Goal: Use online tool/utility: Utilize a website feature to perform a specific function

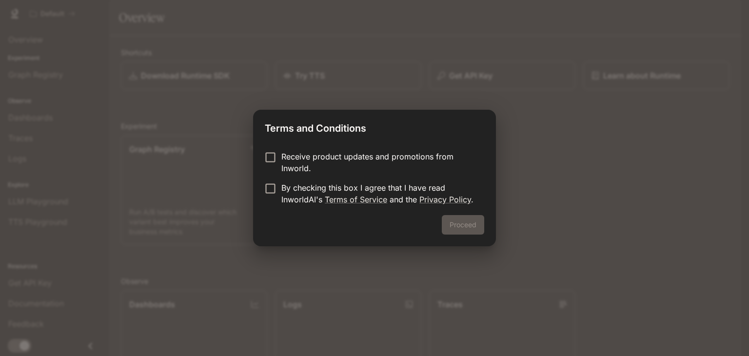
click at [286, 163] on p "Receive product updates and promotions from Inworld." at bounding box center [378, 162] width 195 height 23
click at [281, 182] on p "By checking this box I agree that I have read InworldAI's Terms of Service and …" at bounding box center [378, 193] width 195 height 23
click at [464, 224] on button "Proceed" at bounding box center [463, 224] width 42 height 19
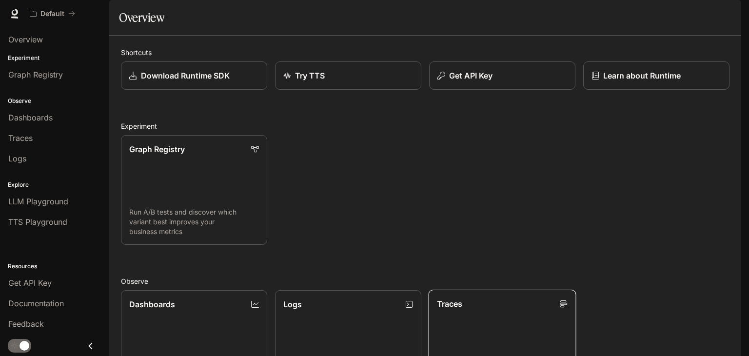
scroll to position [242, 0]
click at [46, 42] on div "Overview" at bounding box center [54, 40] width 93 height 12
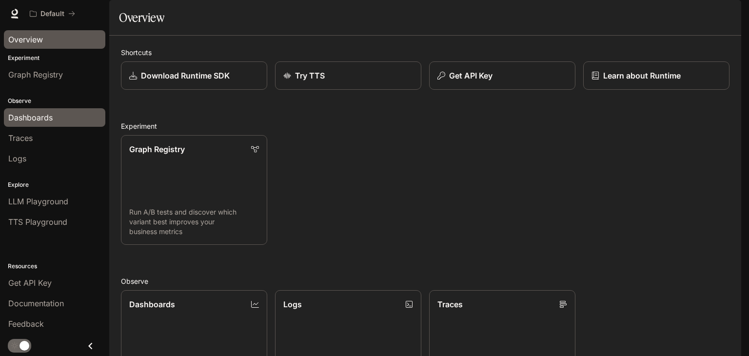
click at [31, 114] on span "Dashboards" at bounding box center [30, 118] width 44 height 12
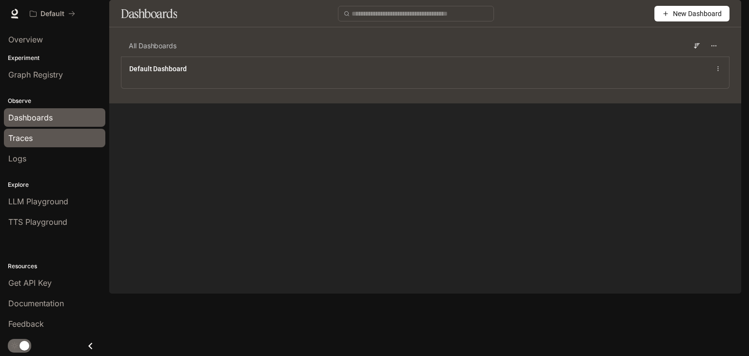
click at [28, 134] on span "Traces" at bounding box center [20, 138] width 24 height 12
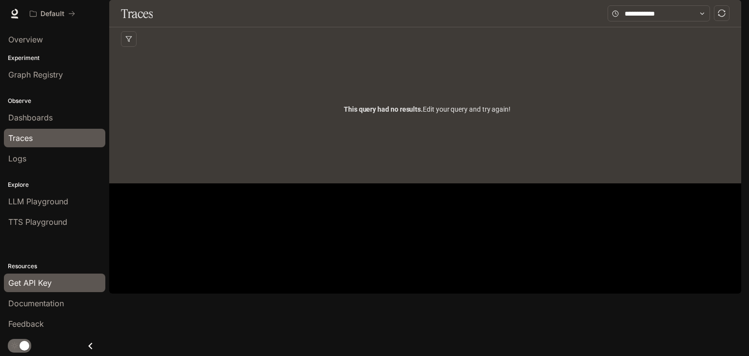
click at [40, 281] on span "Get API Key" at bounding box center [29, 283] width 43 height 12
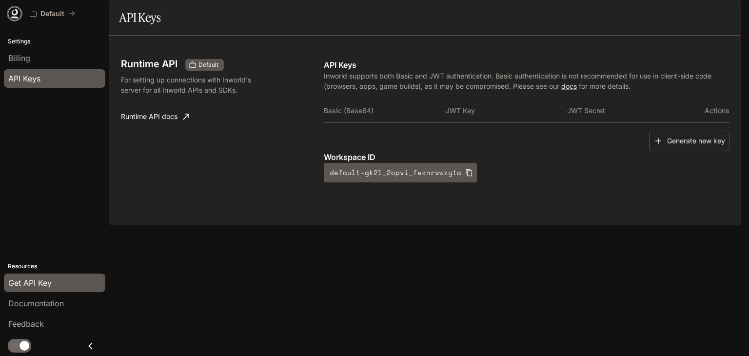
click at [12, 18] on icon at bounding box center [14, 18] width 7 height 2
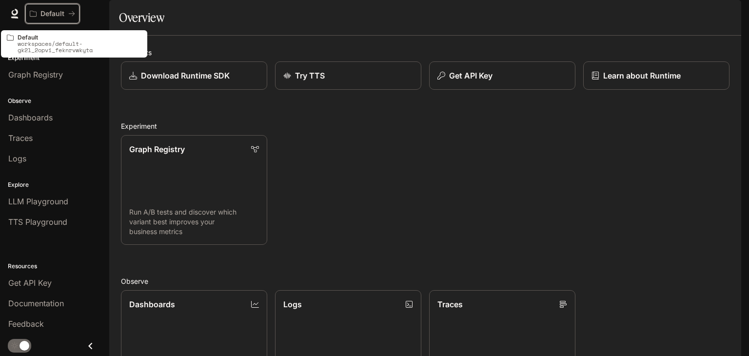
click at [51, 11] on p "Default" at bounding box center [52, 14] width 24 height 8
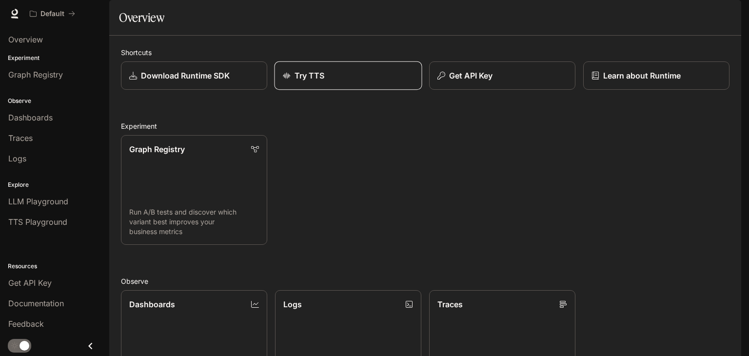
click at [324, 81] on div "Try TTS" at bounding box center [348, 76] width 131 height 12
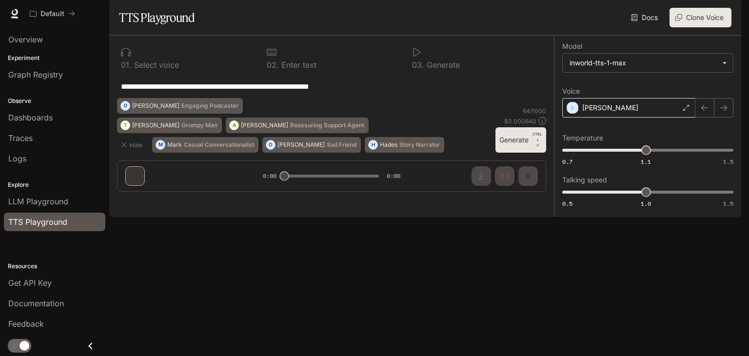
click at [653, 117] on div "[PERSON_NAME]" at bounding box center [628, 107] width 133 height 19
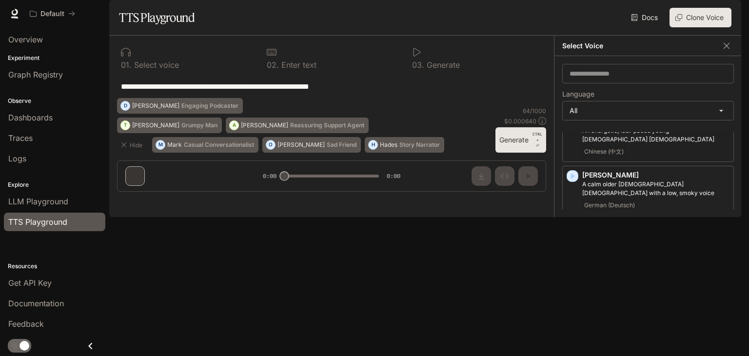
scroll to position [975, 0]
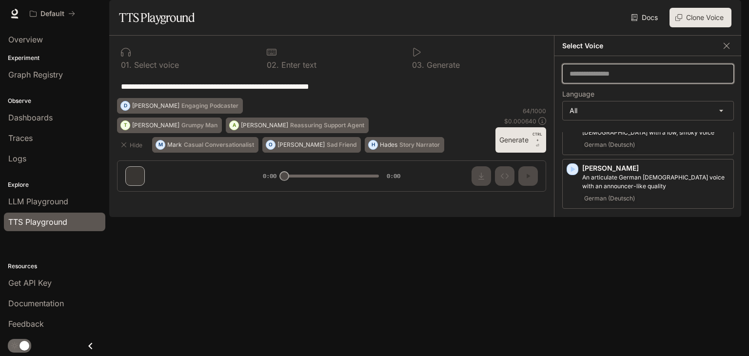
click at [611, 78] on input "text" at bounding box center [647, 74] width 171 height 10
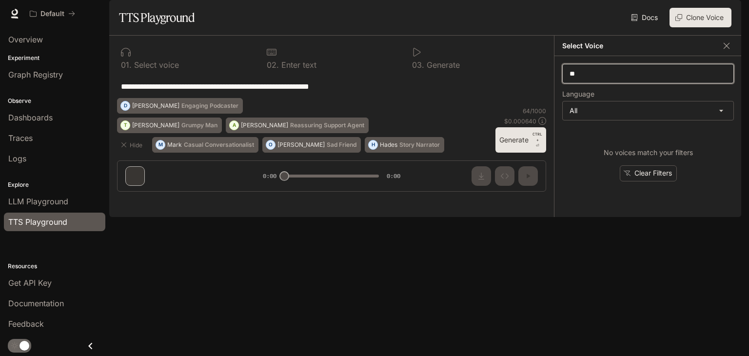
type input "*"
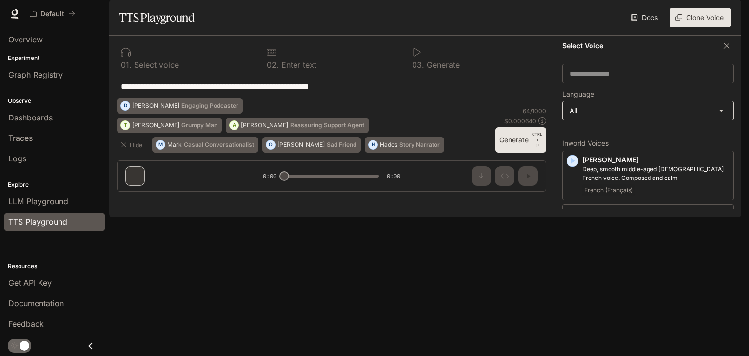
click at [652, 137] on body "**********" at bounding box center [374, 178] width 749 height 356
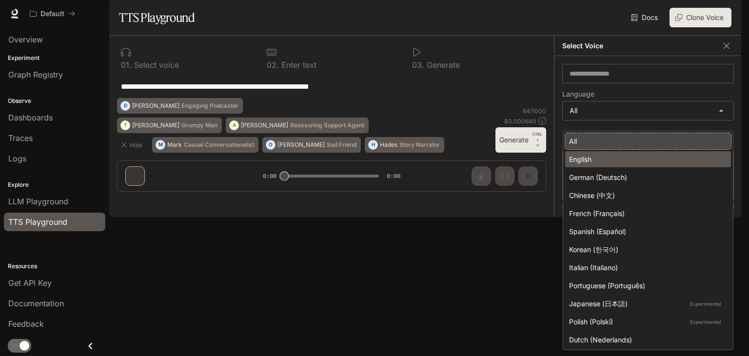
click at [608, 151] on ul "All English German (Deutsch) Chinese (中文) French (Français) Spanish (Español) K…" at bounding box center [648, 240] width 170 height 218
click at [608, 155] on div "English" at bounding box center [646, 159] width 154 height 10
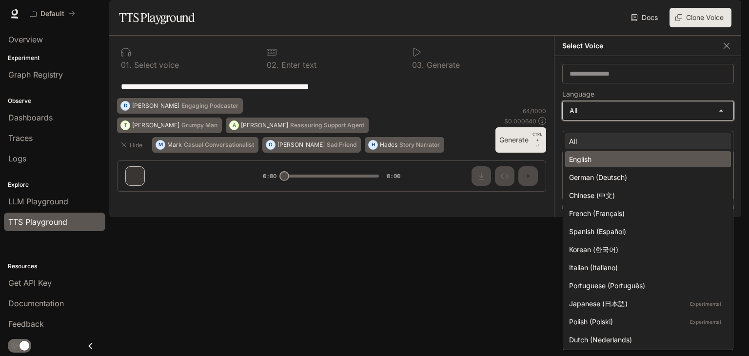
type input "*****"
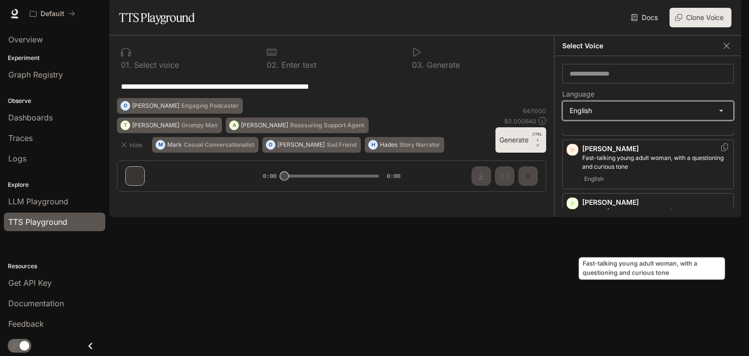
scroll to position [632, 0]
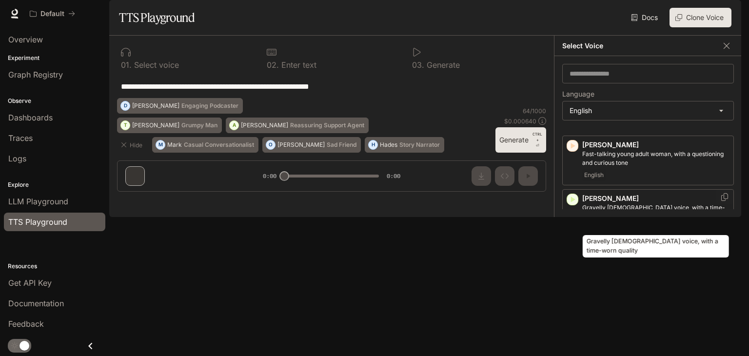
click at [651, 221] on p "Gravelly male voice, with a time-worn quality" at bounding box center [655, 212] width 147 height 18
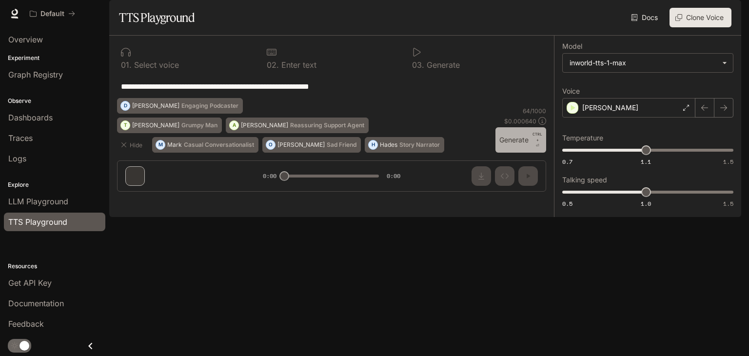
click at [517, 153] on button "Generate CTRL + ⏎" at bounding box center [520, 139] width 51 height 25
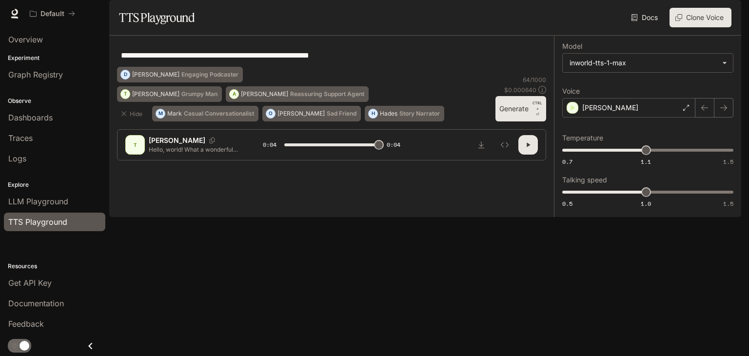
type input "*"
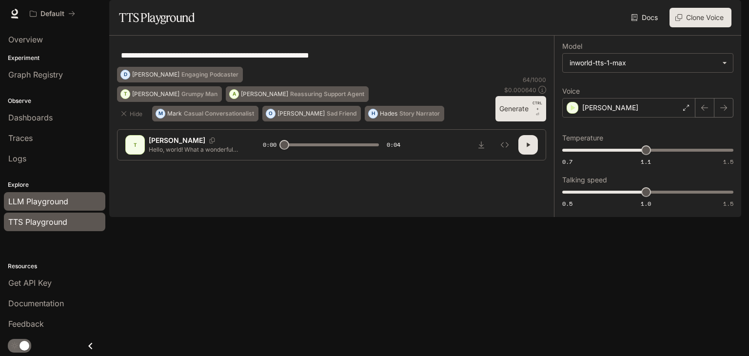
click at [51, 203] on span "LLM Playground" at bounding box center [38, 201] width 60 height 12
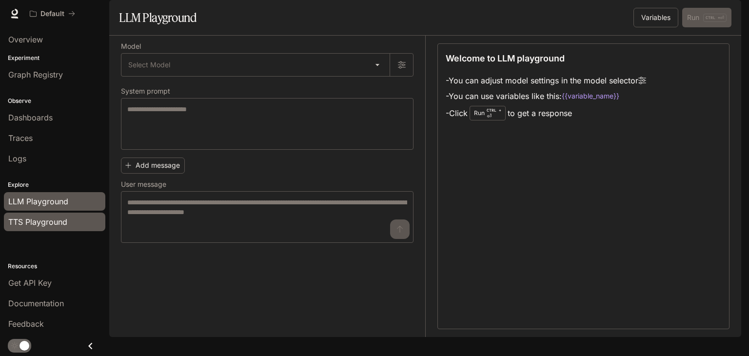
click at [50, 216] on span "TTS Playground" at bounding box center [37, 222] width 59 height 12
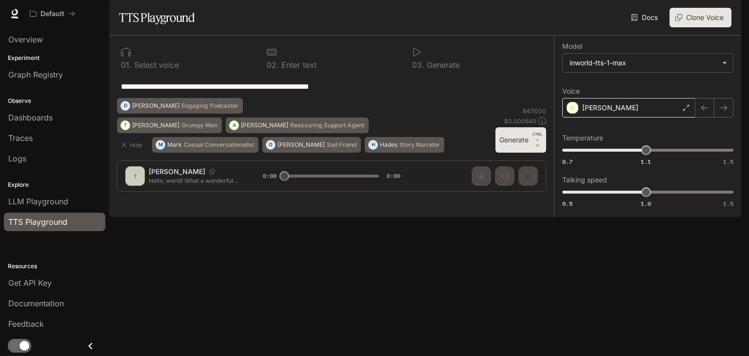
click at [626, 117] on div "Theodore" at bounding box center [628, 107] width 133 height 19
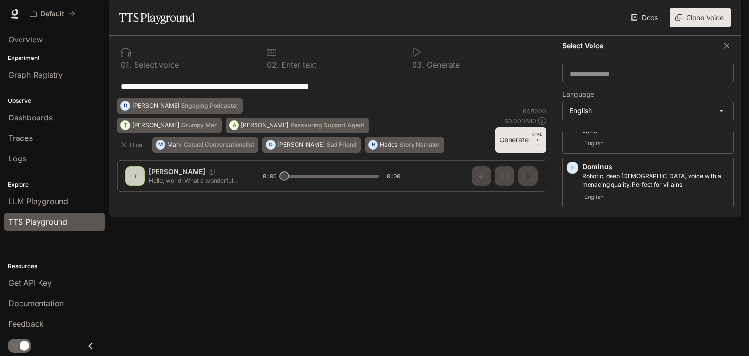
scroll to position [536, 0]
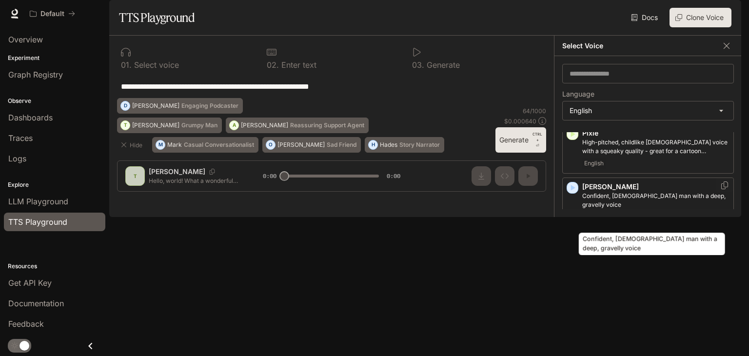
click at [631, 209] on p "Confident, British man with a deep, gravelly voice" at bounding box center [655, 201] width 147 height 18
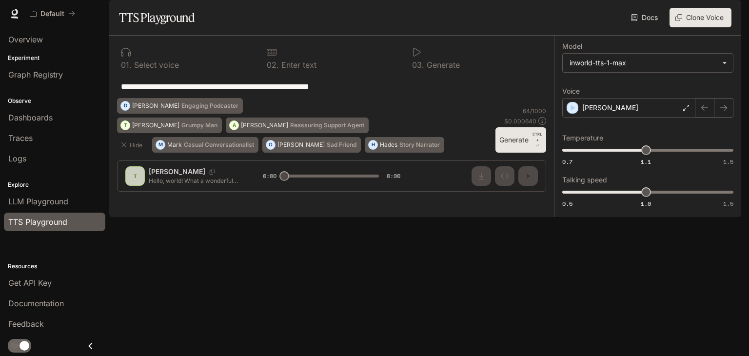
click at [518, 153] on button "Generate CTRL + ⏎" at bounding box center [520, 139] width 51 height 25
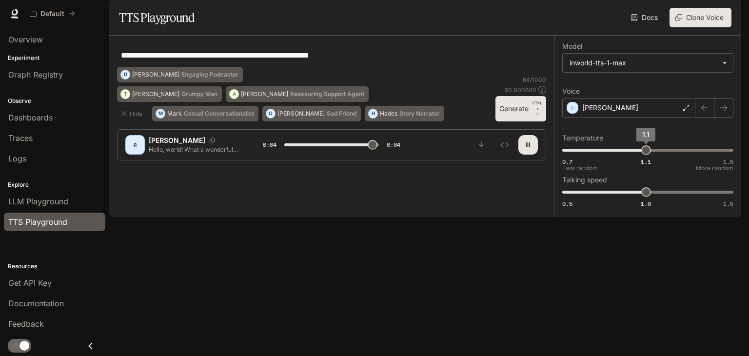
type input "*"
type input "***"
drag, startPoint x: 650, startPoint y: 178, endPoint x: 748, endPoint y: 185, distance: 98.7
click at [748, 185] on div "**********" at bounding box center [374, 178] width 749 height 356
click at [522, 121] on button "Generate CTRL + ⏎" at bounding box center [520, 108] width 51 height 25
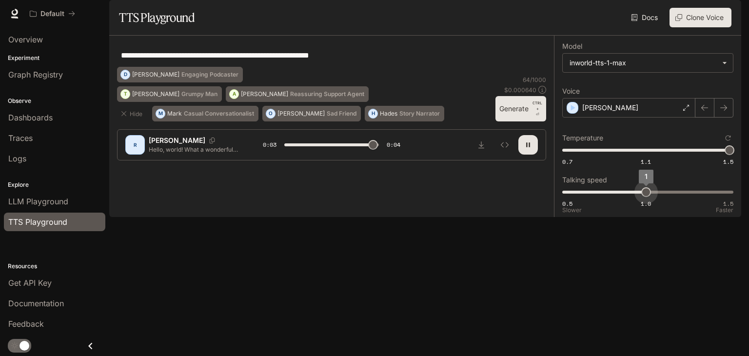
type input "***"
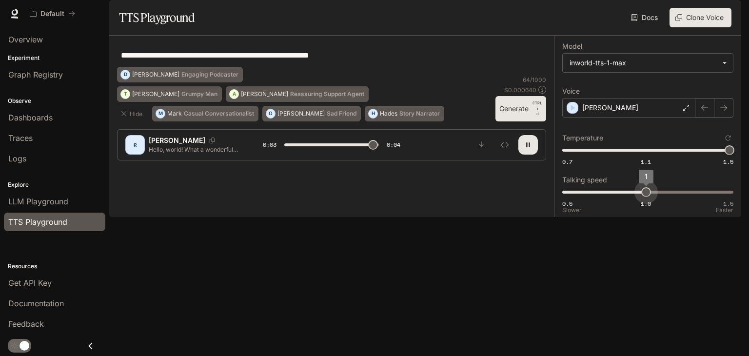
type input "***"
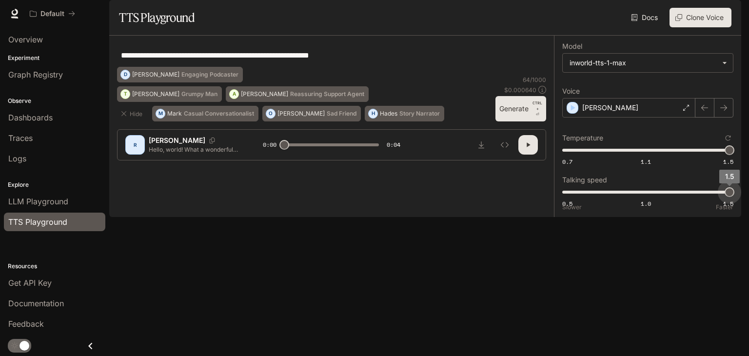
drag, startPoint x: 640, startPoint y: 217, endPoint x: 748, endPoint y: 231, distance: 109.1
click at [748, 231] on div "**********" at bounding box center [374, 178] width 749 height 356
click at [501, 121] on button "Generate CTRL + ⏎" at bounding box center [520, 108] width 51 height 25
type input "*"
